Goal: Navigation & Orientation: Find specific page/section

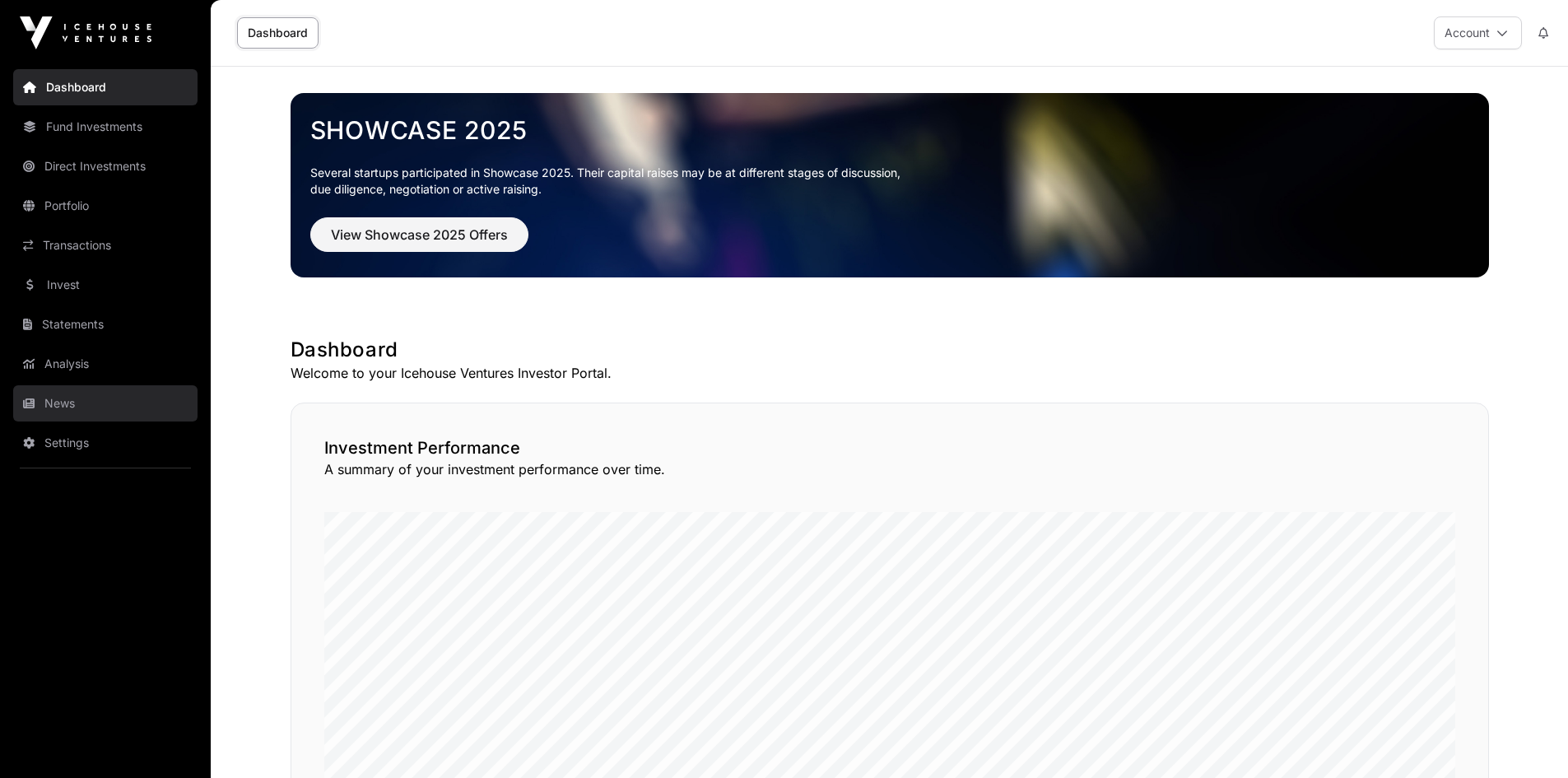
click at [40, 405] on link "News" at bounding box center [106, 403] width 185 height 36
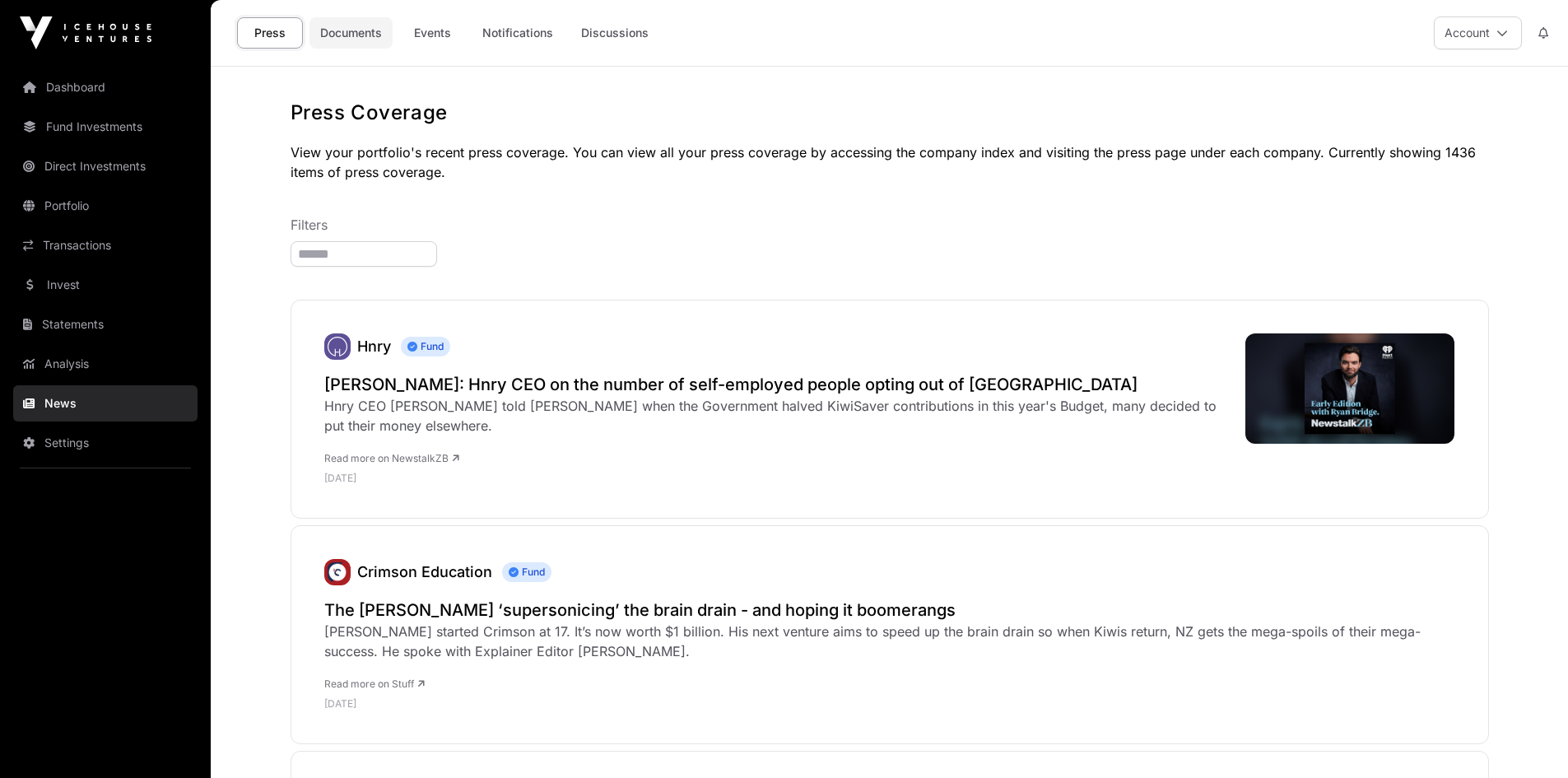
click at [324, 48] on link "Documents" at bounding box center [351, 33] width 83 height 31
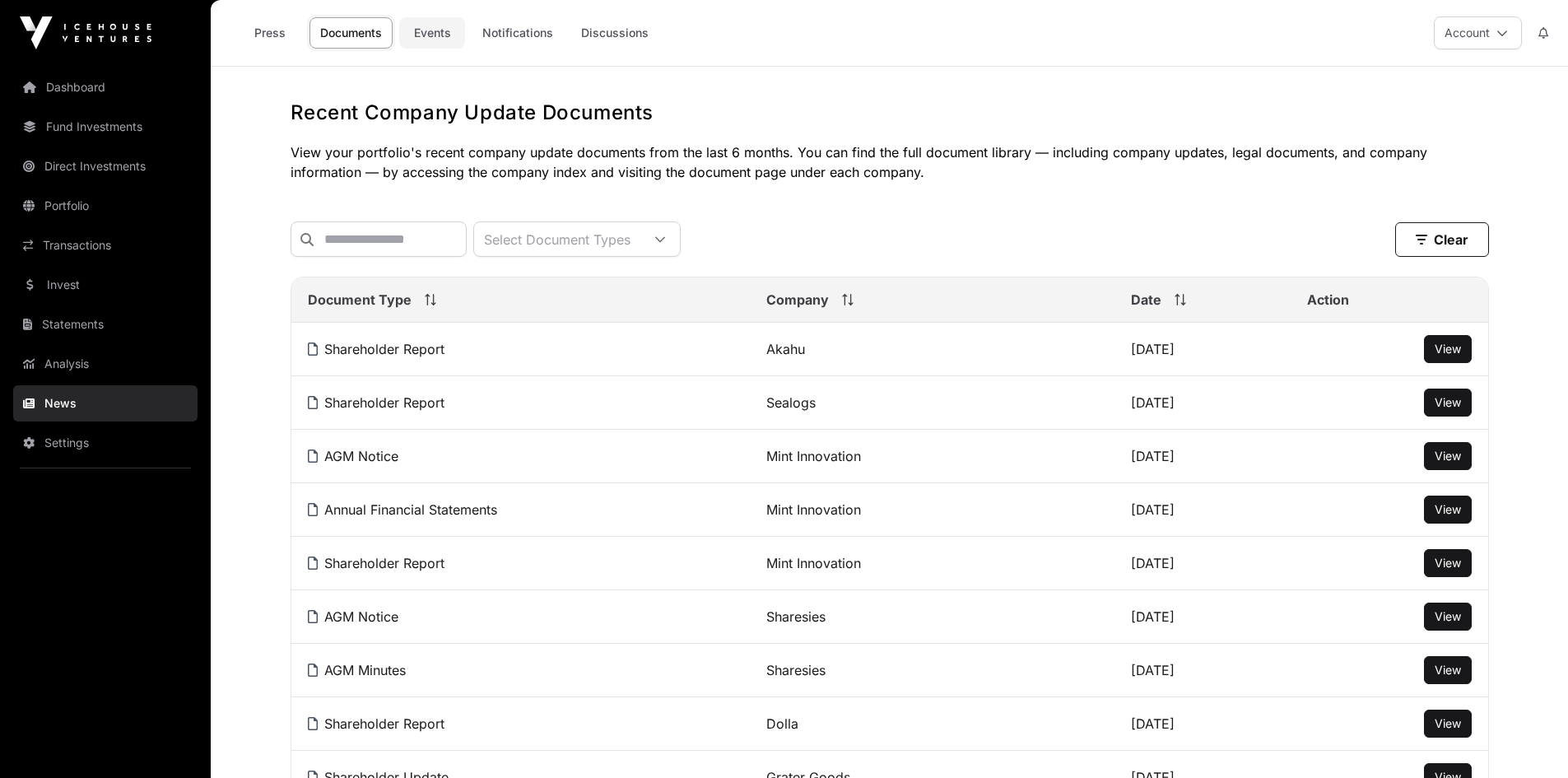
click at [445, 31] on link "Events" at bounding box center [432, 33] width 65 height 31
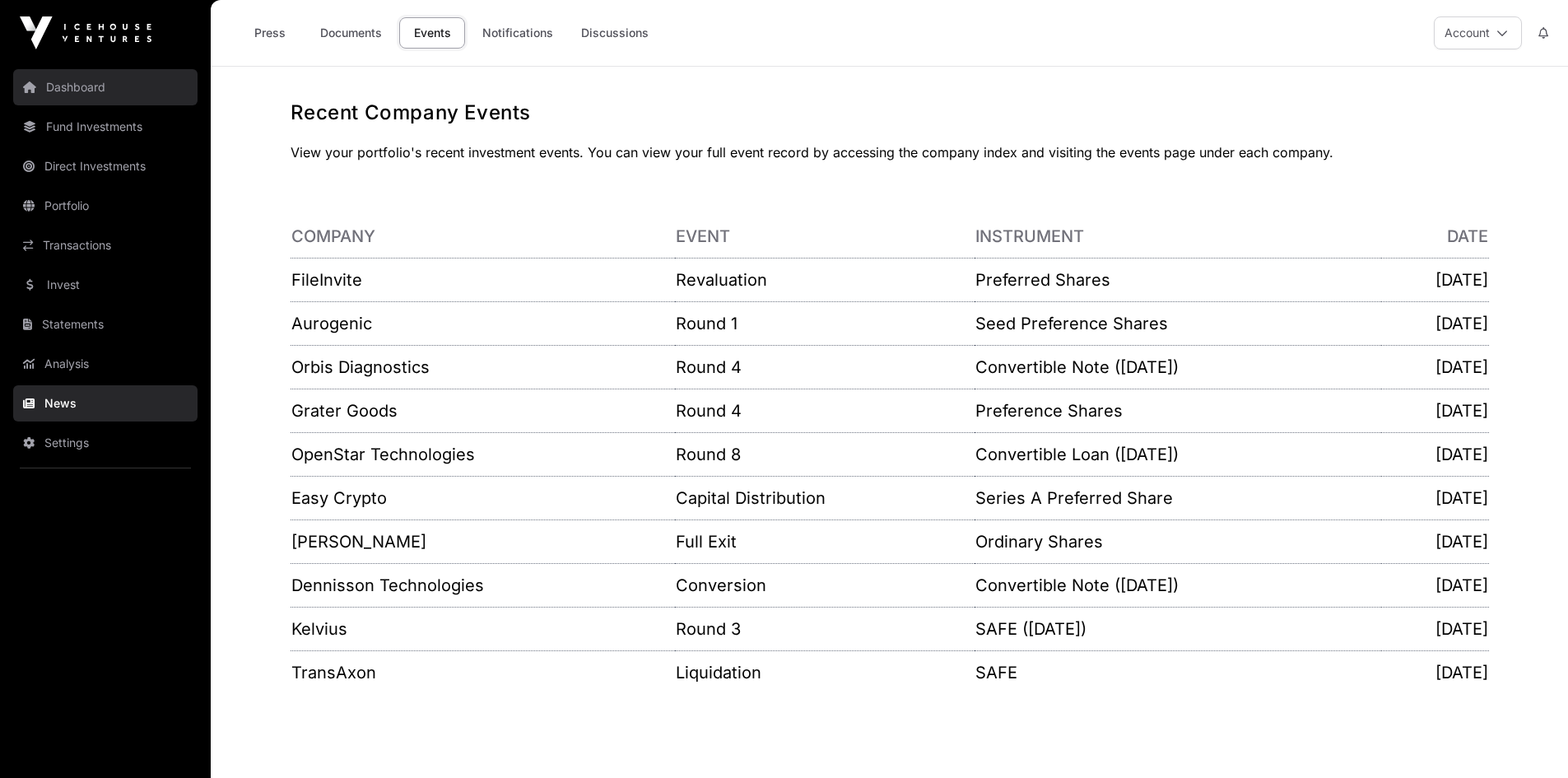
click at [56, 81] on link "Dashboard" at bounding box center [106, 86] width 185 height 36
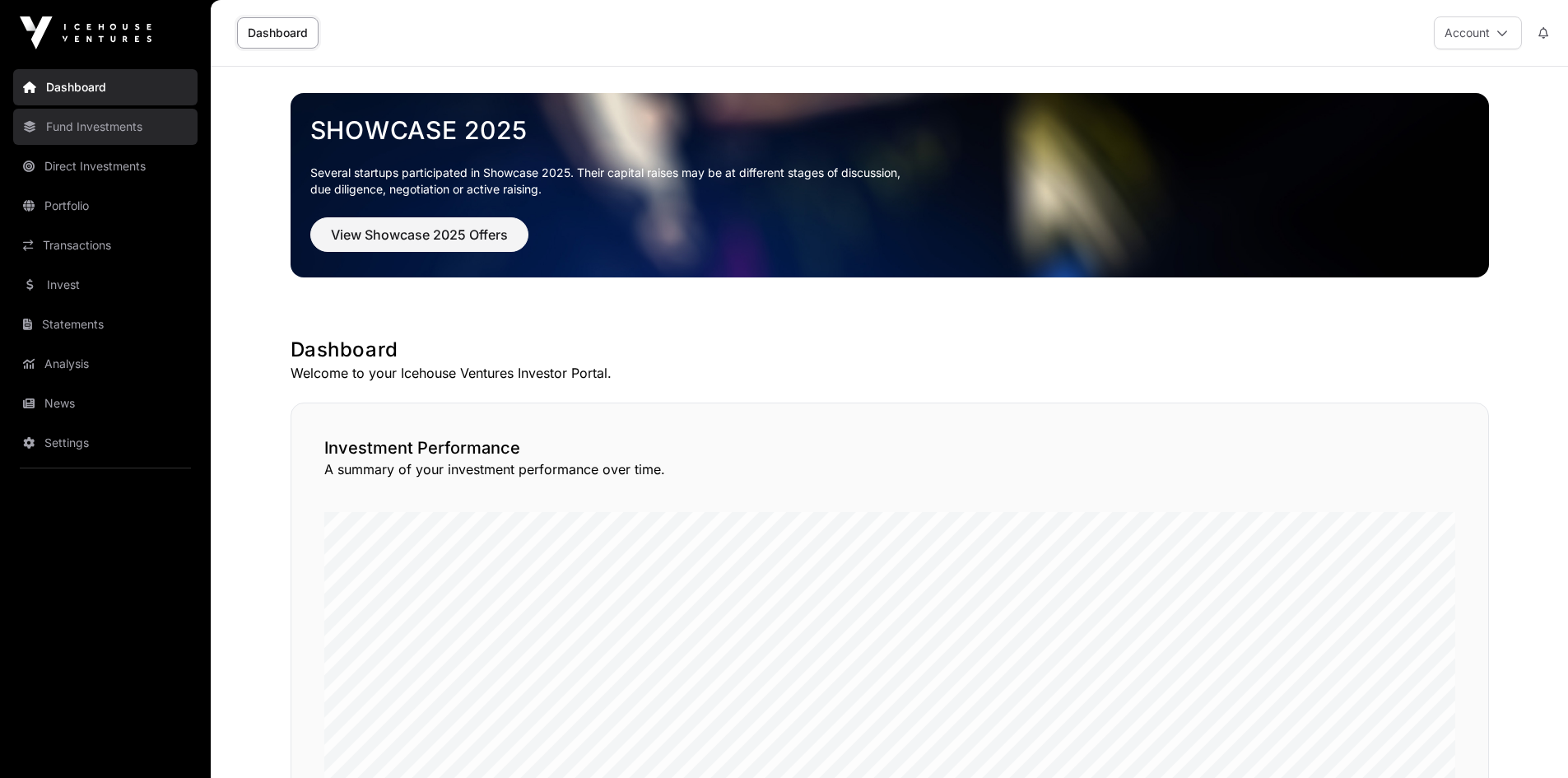
click at [68, 133] on link "Fund Investments" at bounding box center [106, 126] width 185 height 36
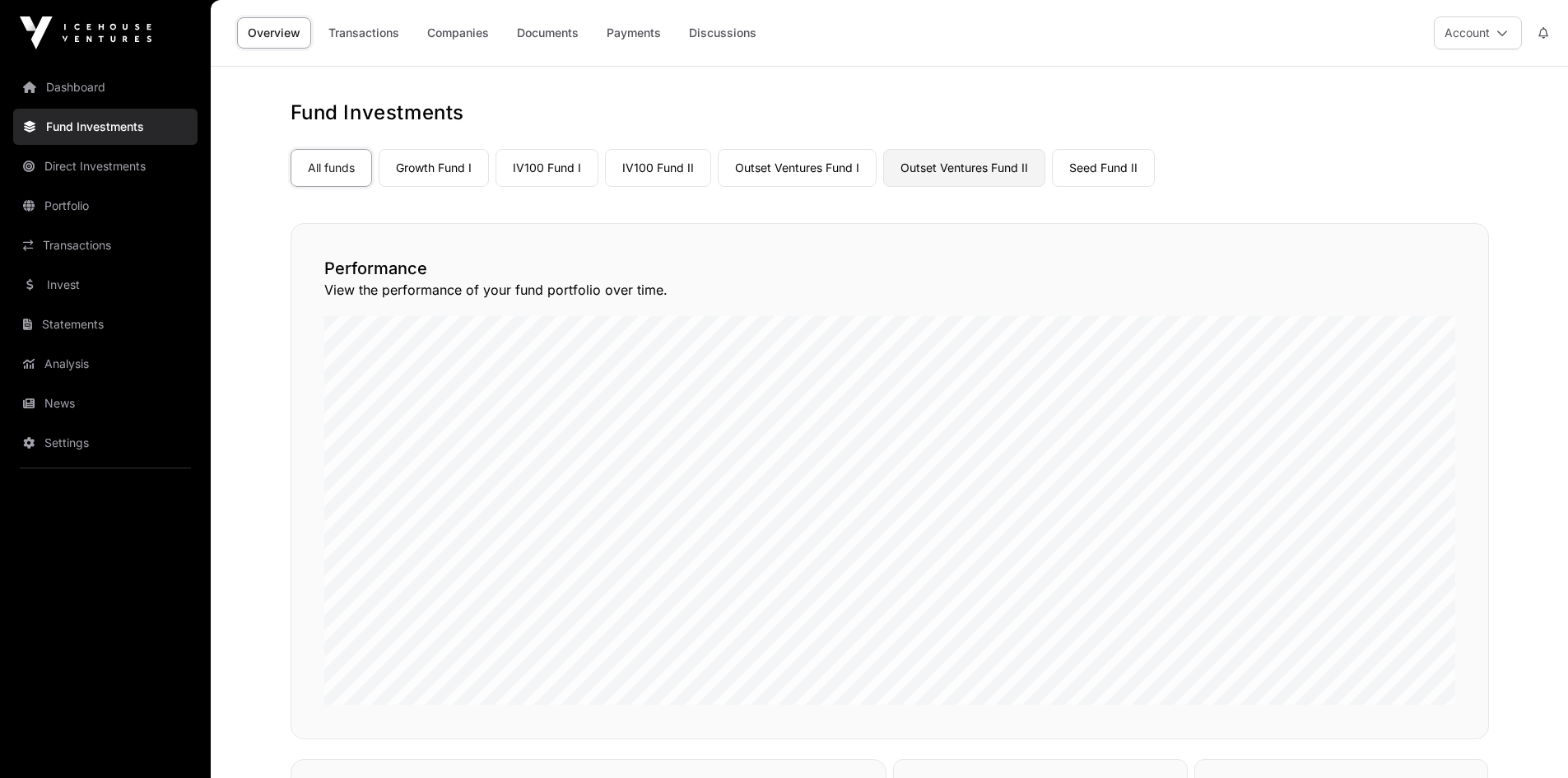
click at [947, 172] on link "Outset Ventures Fund II" at bounding box center [964, 168] width 162 height 38
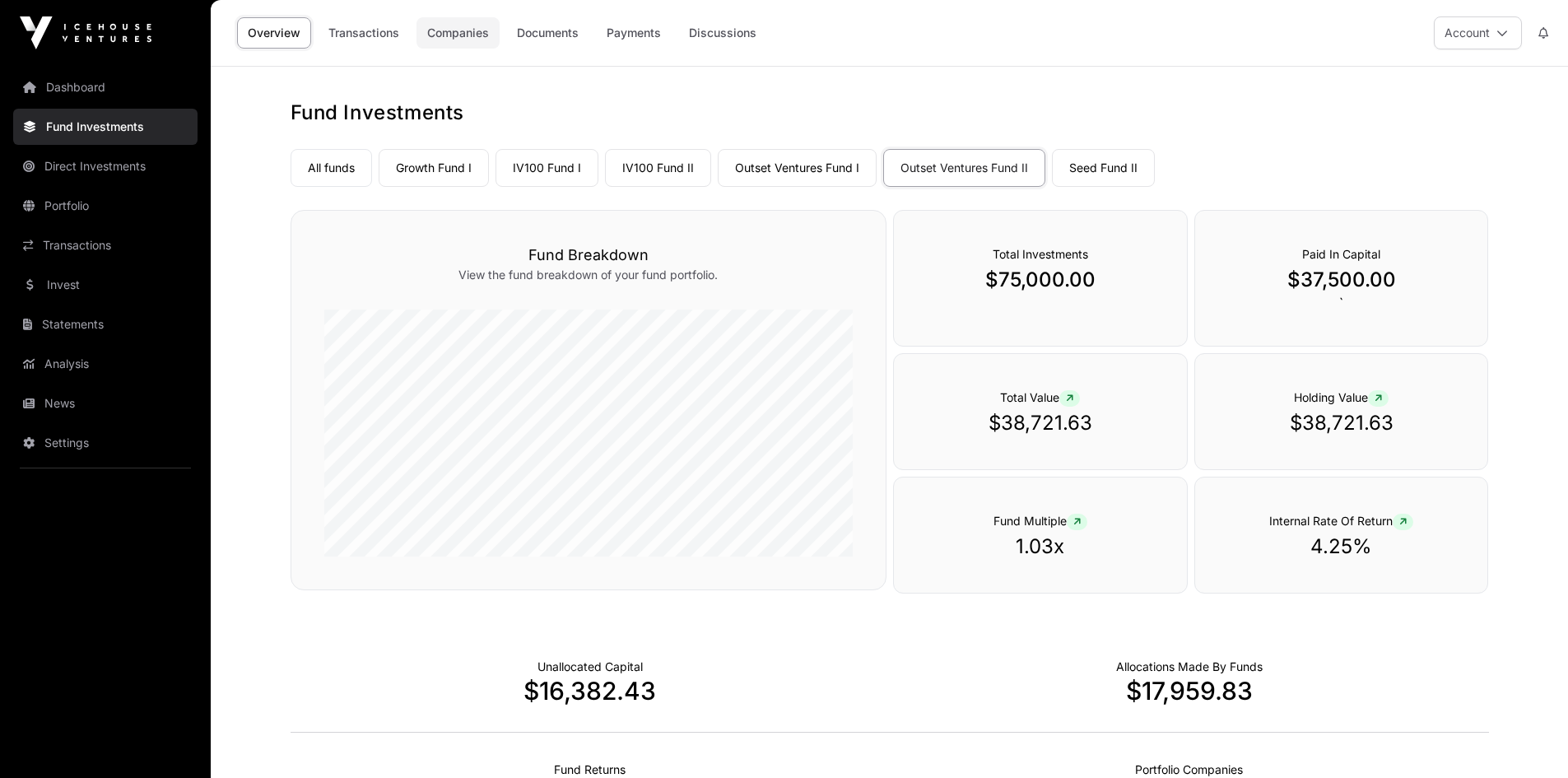
click at [451, 24] on link "Companies" at bounding box center [457, 33] width 83 height 31
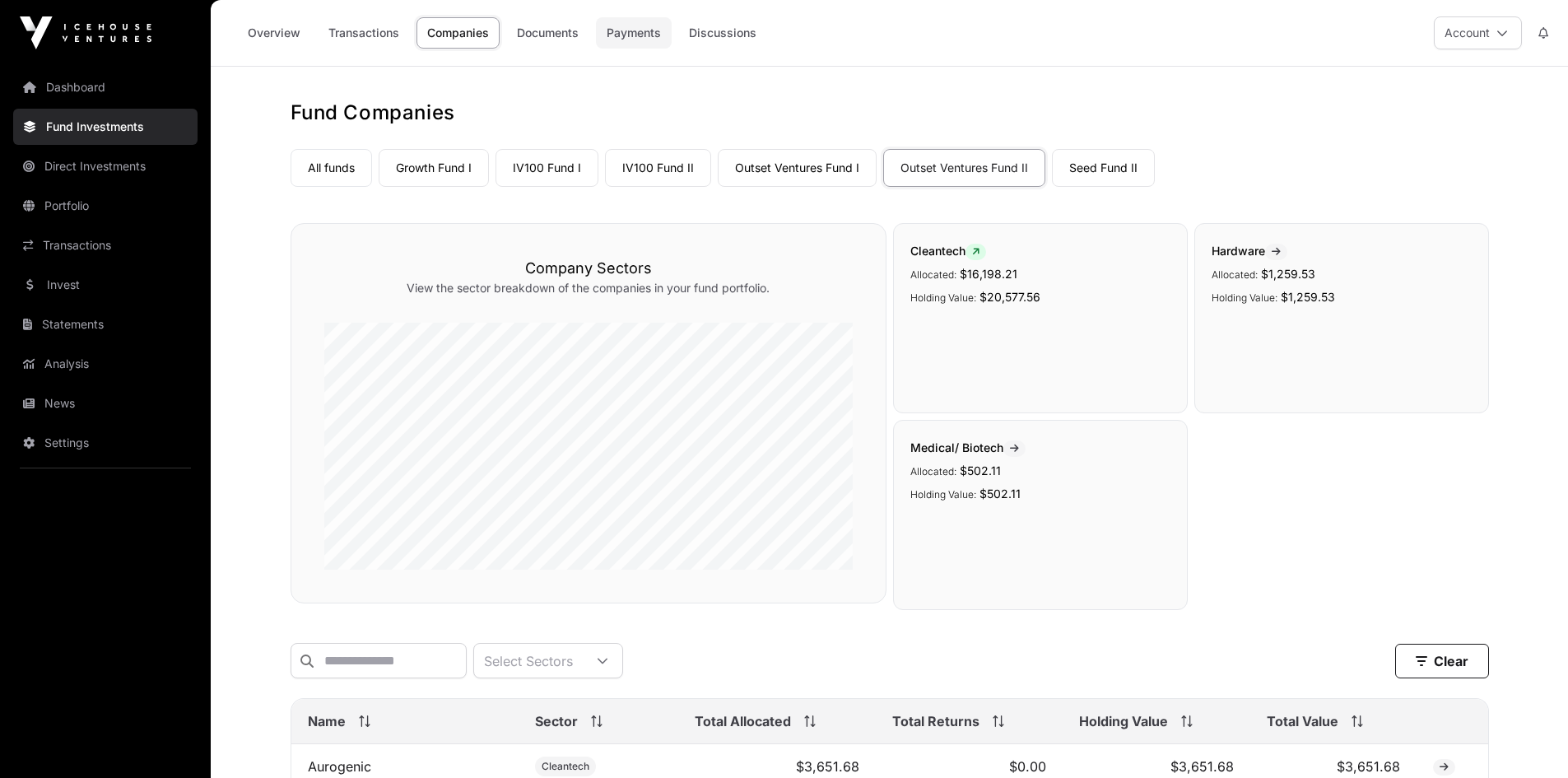
click at [632, 38] on link "Payments" at bounding box center [633, 33] width 76 height 31
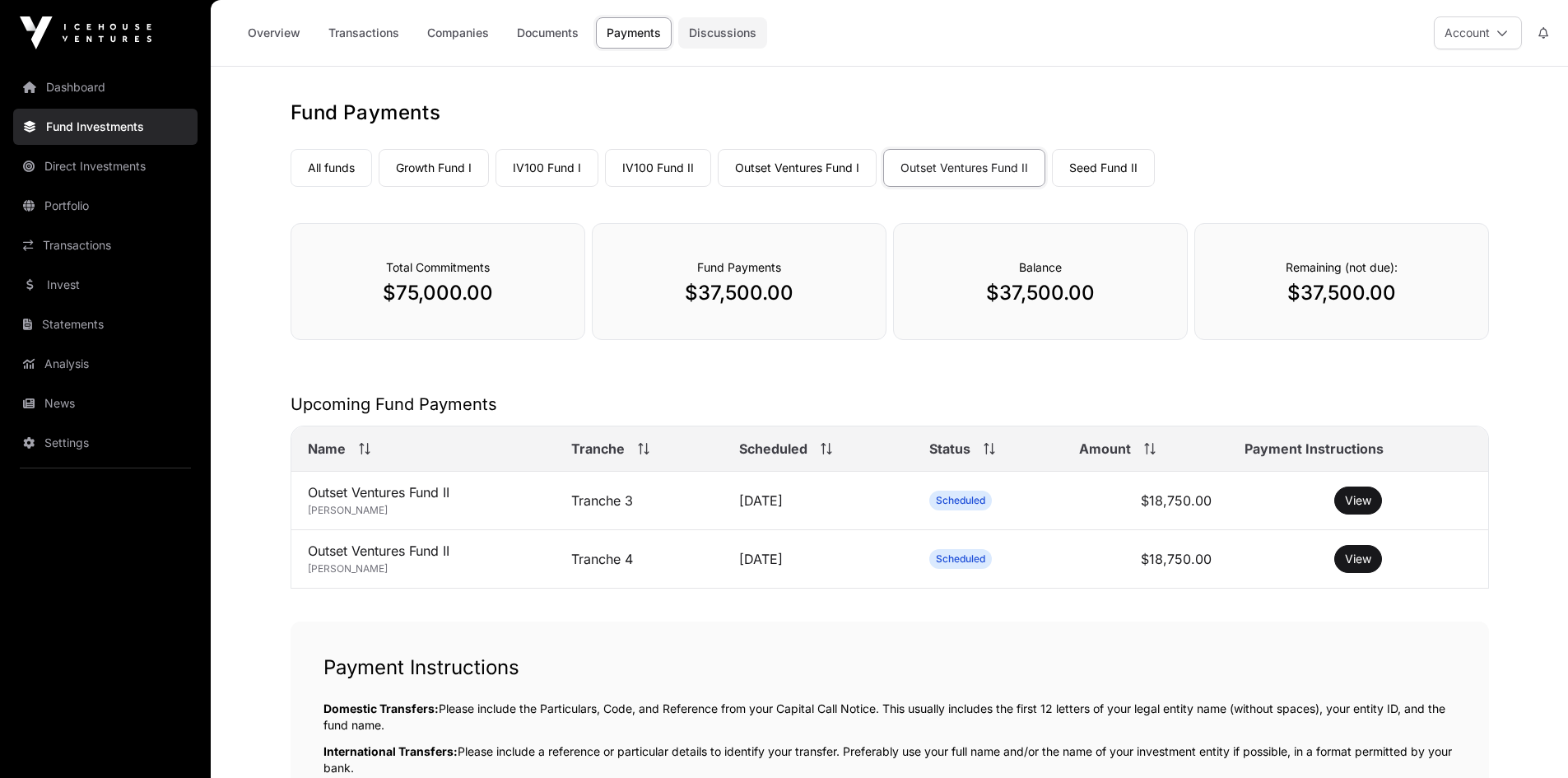
click at [734, 35] on link "Discussions" at bounding box center [722, 33] width 89 height 31
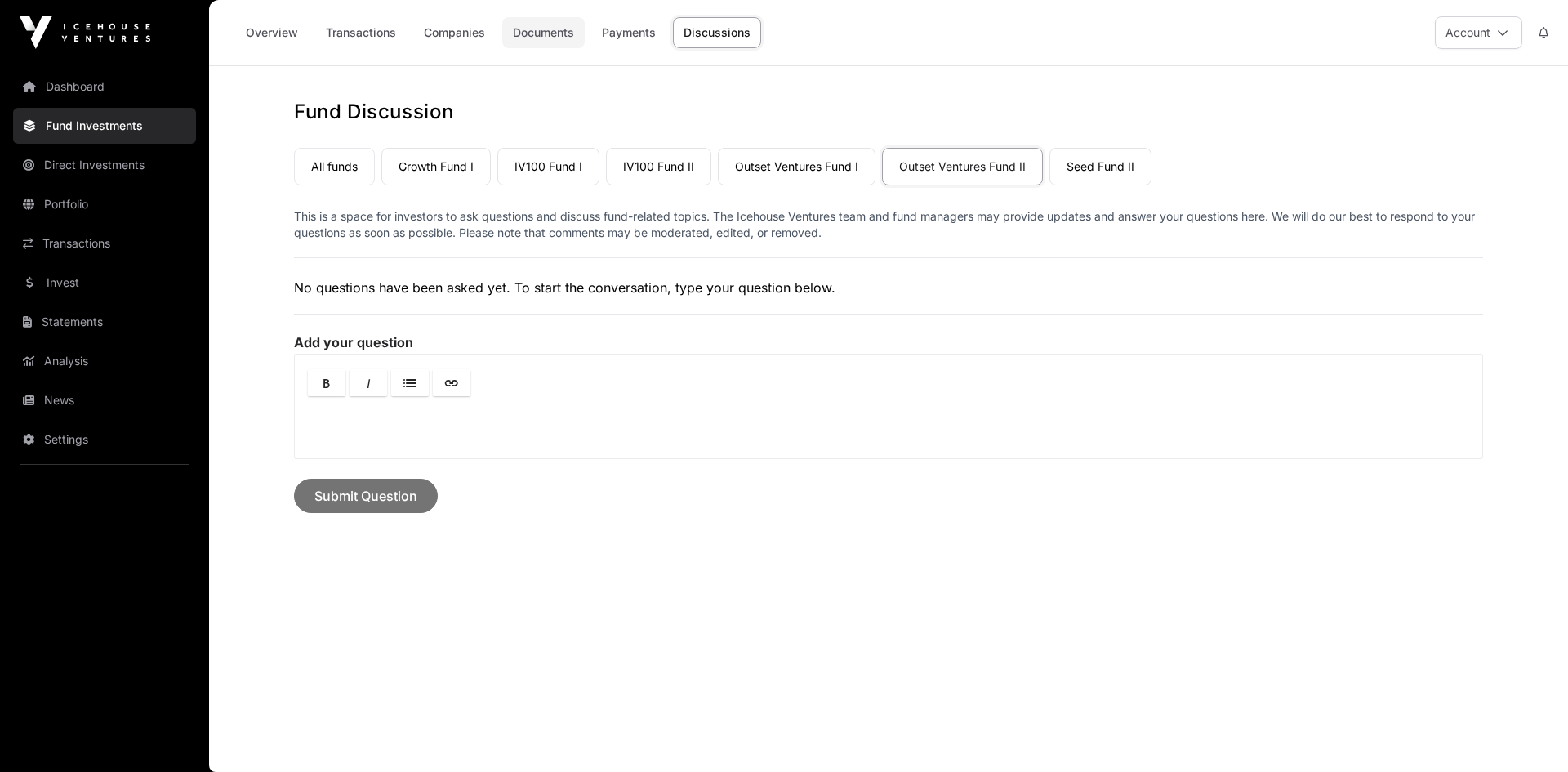
click at [552, 25] on link "Documents" at bounding box center [543, 32] width 82 height 31
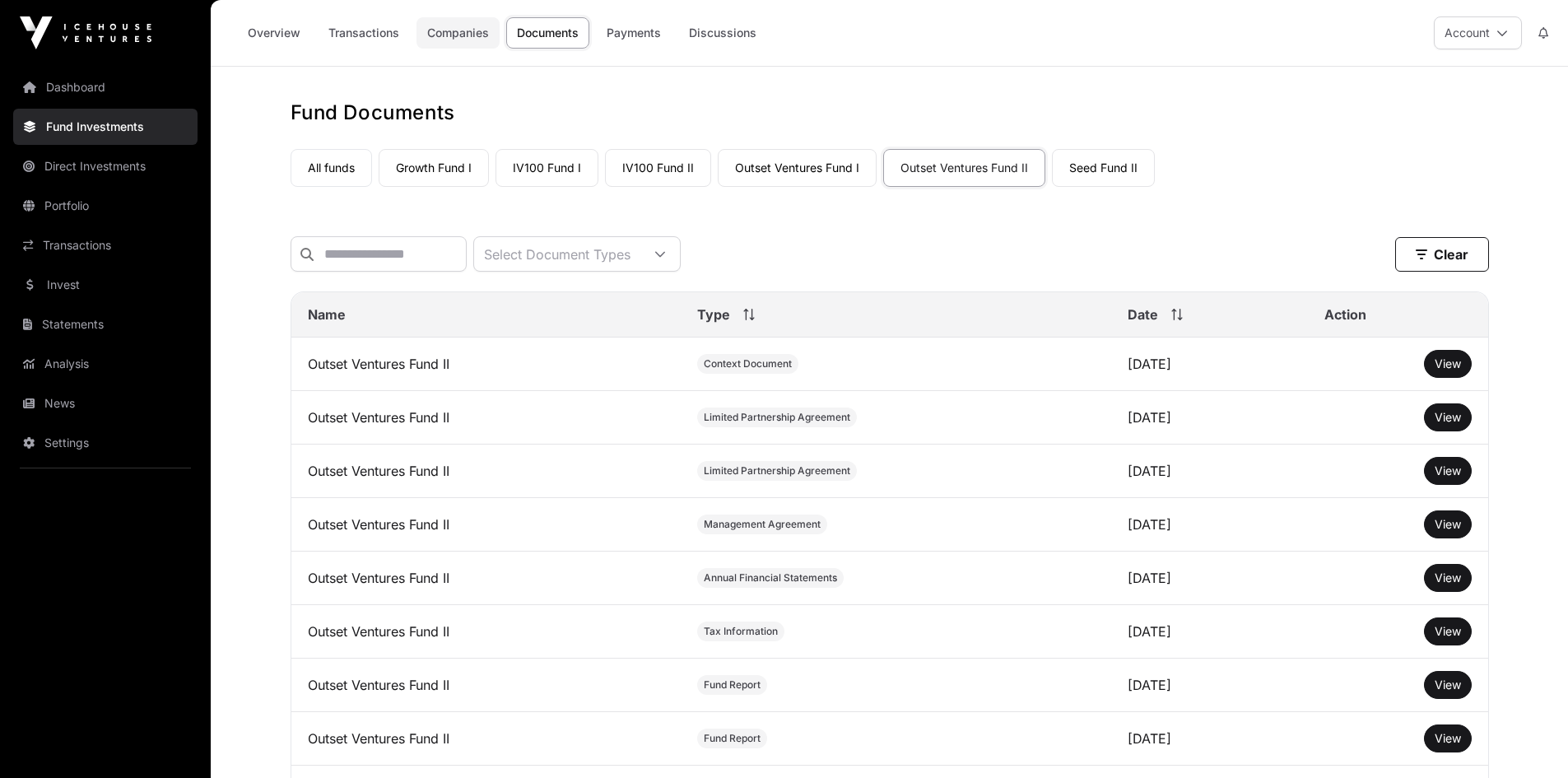
click at [455, 22] on link "Companies" at bounding box center [457, 33] width 83 height 31
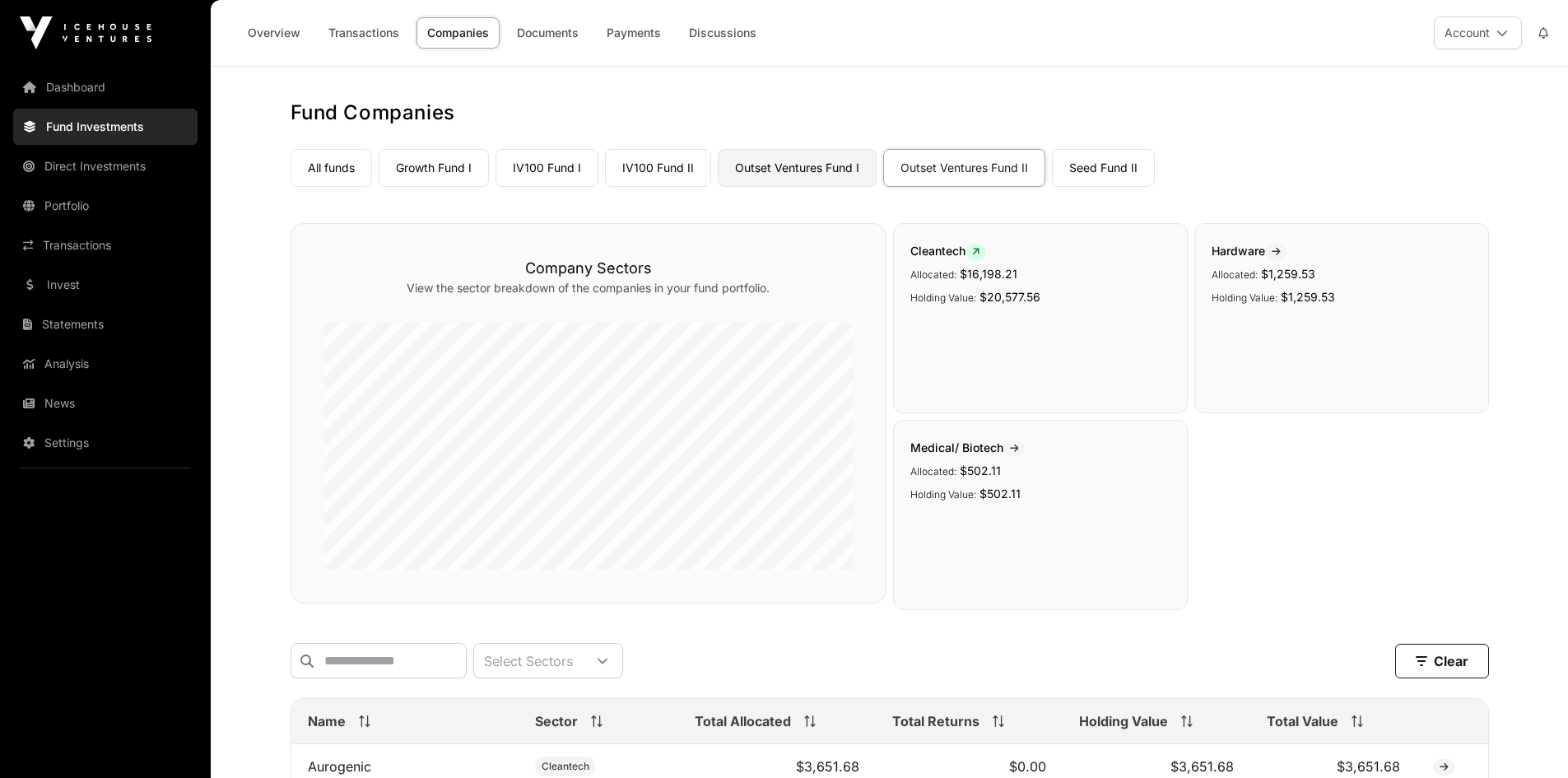
click at [794, 159] on link "Outset Ventures Fund I" at bounding box center [796, 168] width 159 height 38
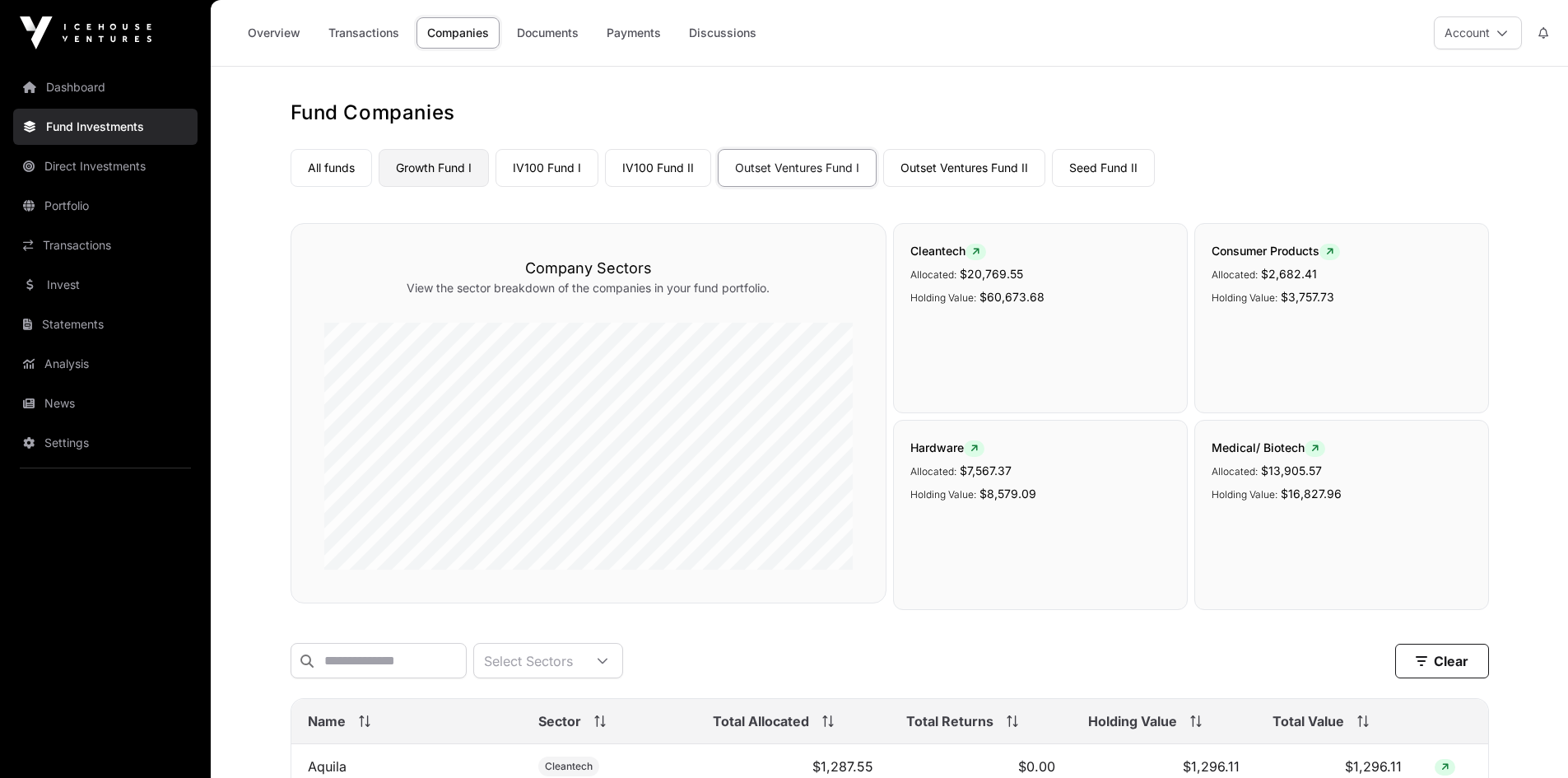
click at [437, 165] on link "Growth Fund I" at bounding box center [433, 168] width 110 height 38
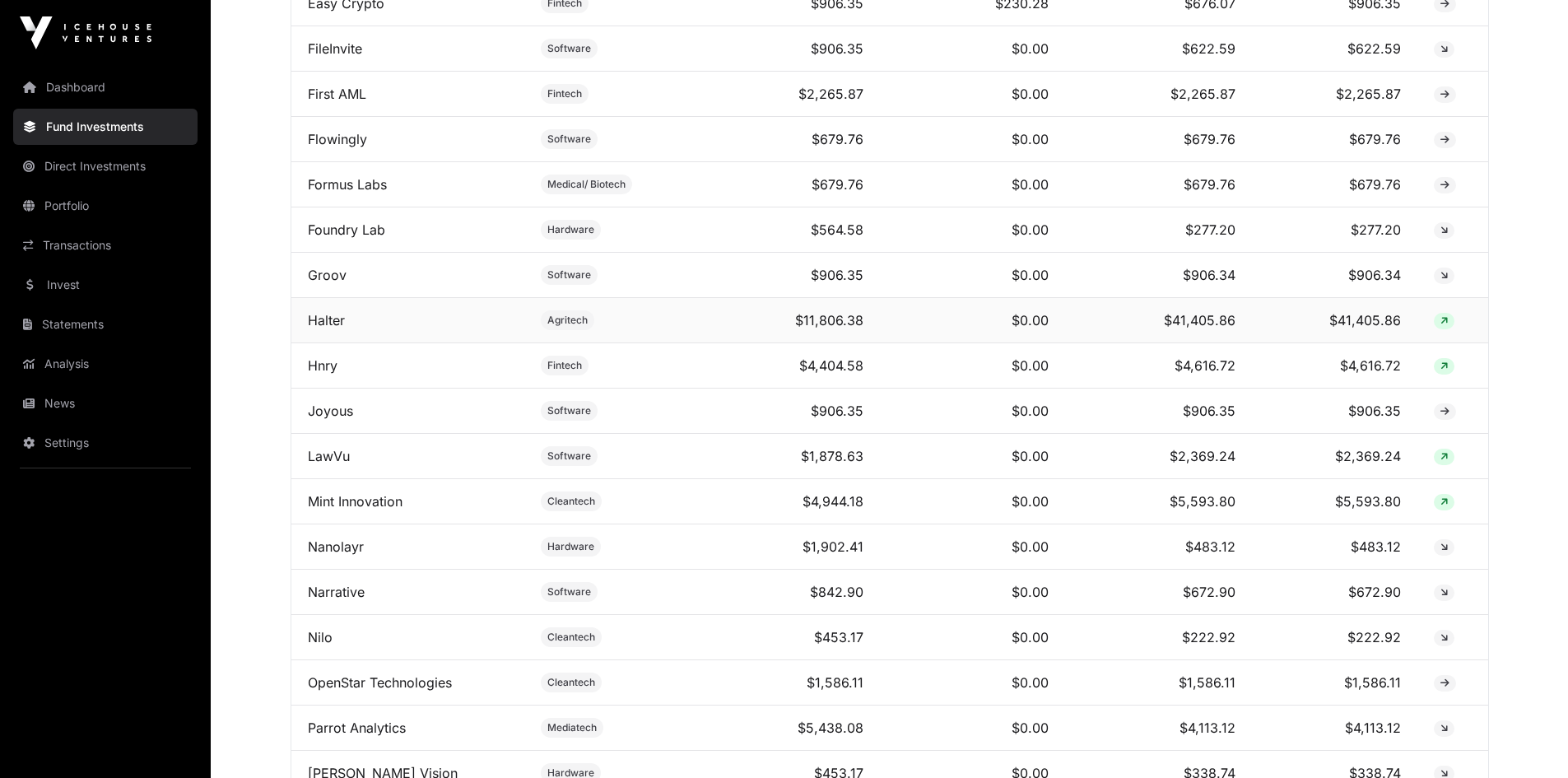
scroll to position [1070, 0]
drag, startPoint x: 1168, startPoint y: 334, endPoint x: 1271, endPoint y: 338, distance: 103.1
click at [1271, 338] on tr "Halter Agritech $11,806.38 $0.00 $41,405.86 $41,405.86" at bounding box center [889, 320] width 1196 height 45
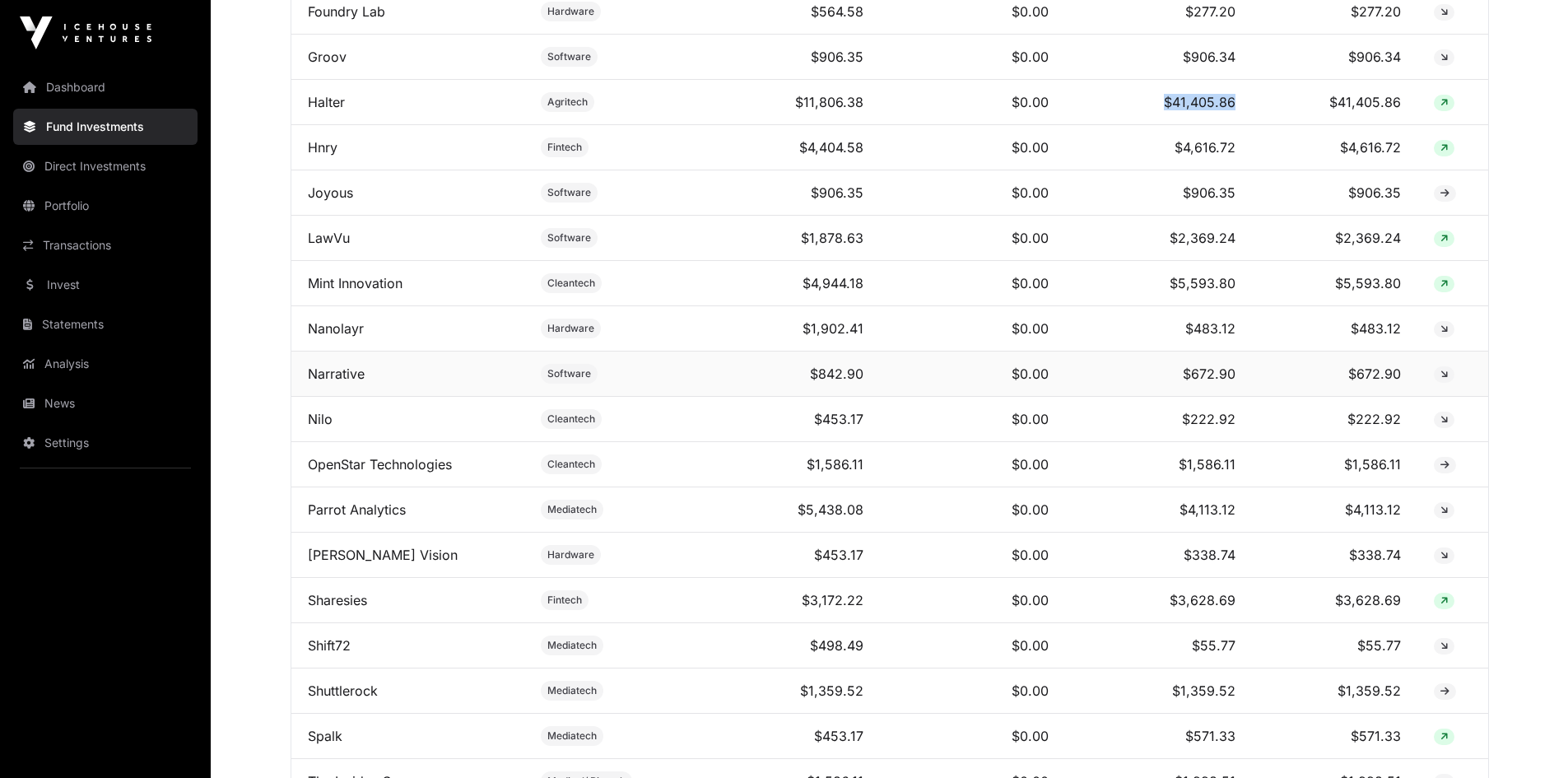
scroll to position [1317, 0]
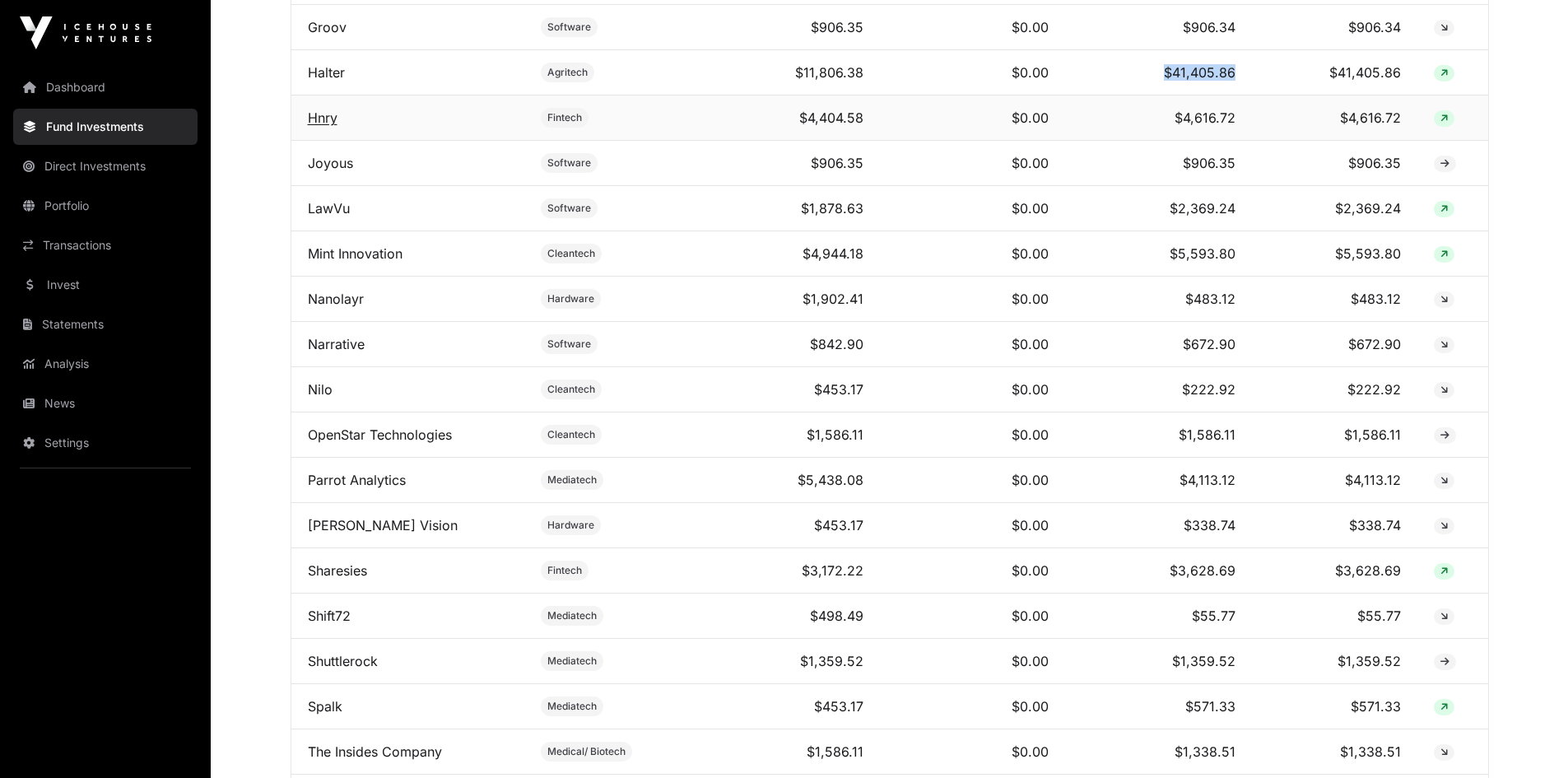
click at [323, 126] on link "Hnry" at bounding box center [322, 117] width 29 height 17
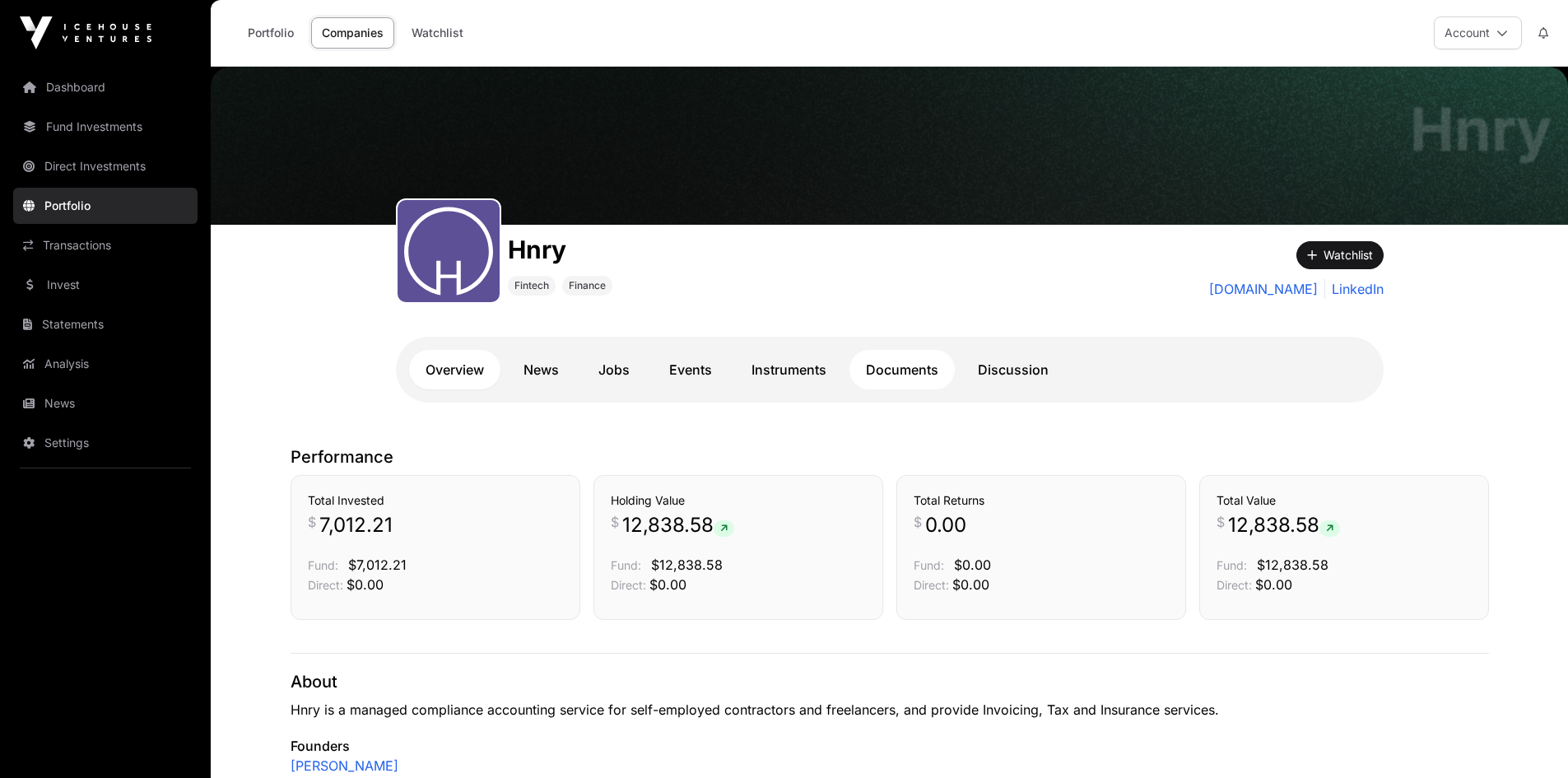
click at [924, 372] on link "Documents" at bounding box center [902, 369] width 106 height 39
